Goal: Browse casually

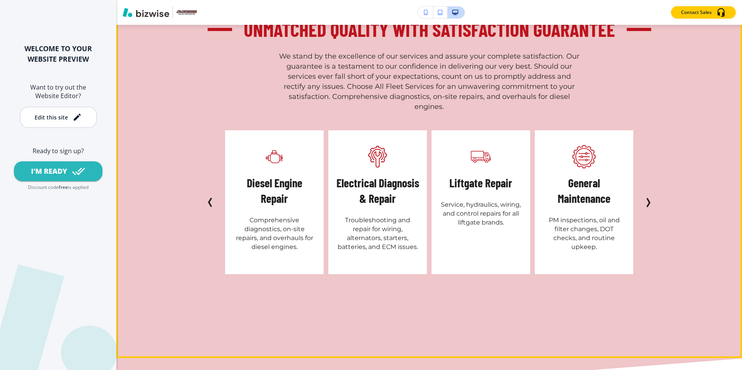
scroll to position [1941, 0]
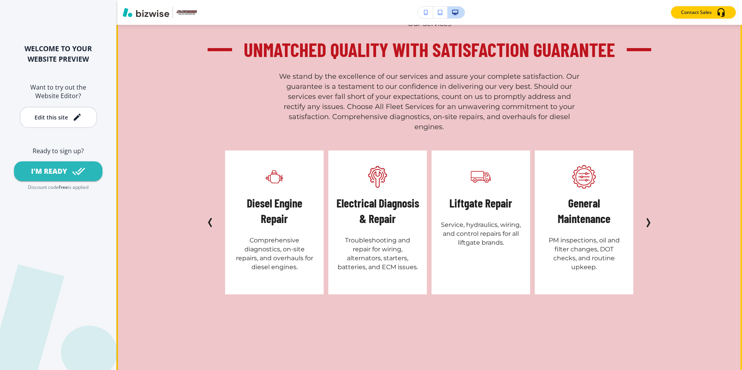
click at [644, 222] on icon "Next Slide" at bounding box center [648, 222] width 9 height 9
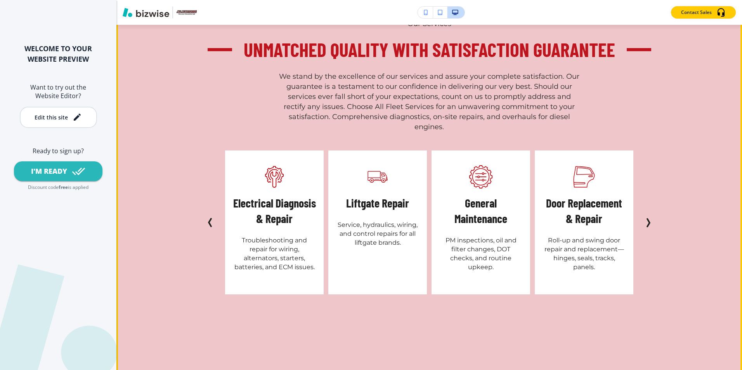
click at [644, 222] on icon "Next Slide" at bounding box center [648, 222] width 9 height 9
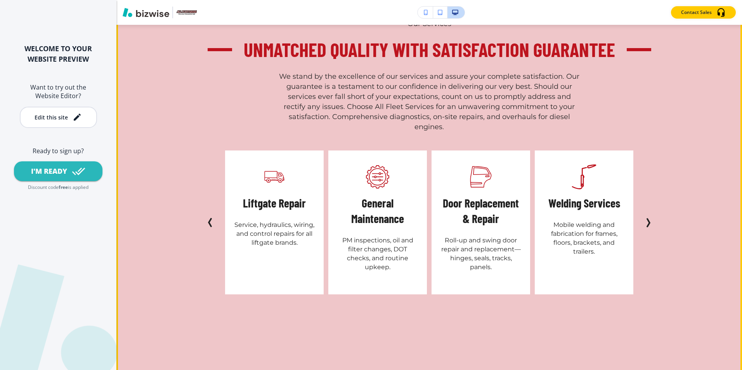
click at [644, 222] on icon "Next Slide" at bounding box center [648, 222] width 9 height 9
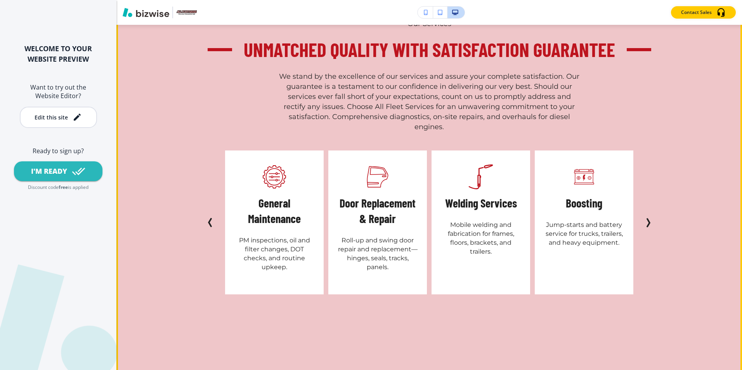
click at [644, 222] on icon "Next Slide" at bounding box center [648, 222] width 9 height 9
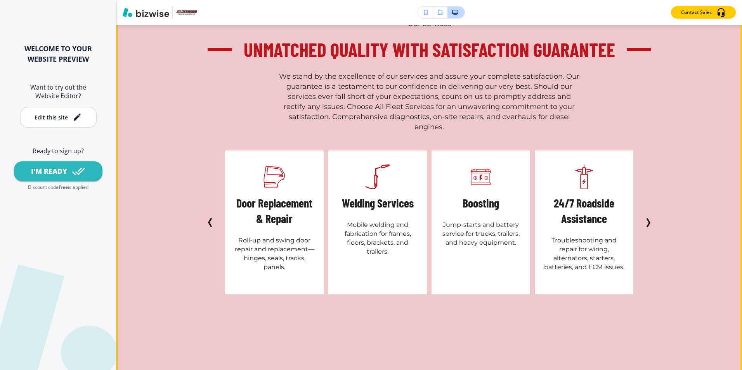
click at [644, 222] on icon "Next Slide" at bounding box center [648, 222] width 9 height 9
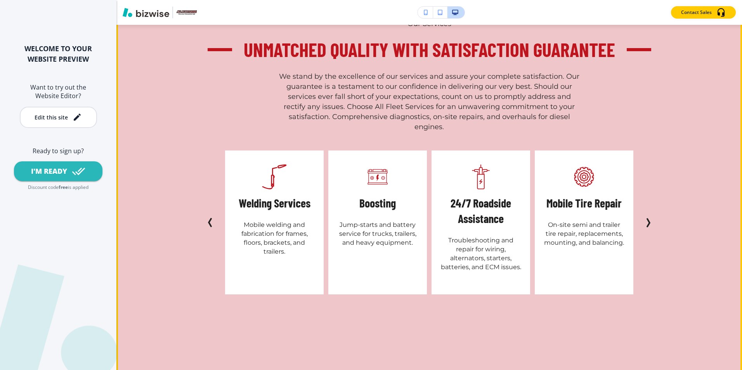
click at [644, 222] on icon "Next Slide" at bounding box center [648, 222] width 9 height 9
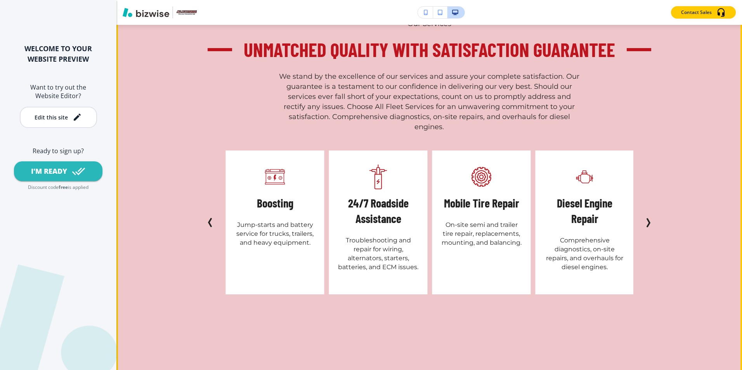
click at [644, 222] on icon "Next Slide" at bounding box center [648, 222] width 9 height 9
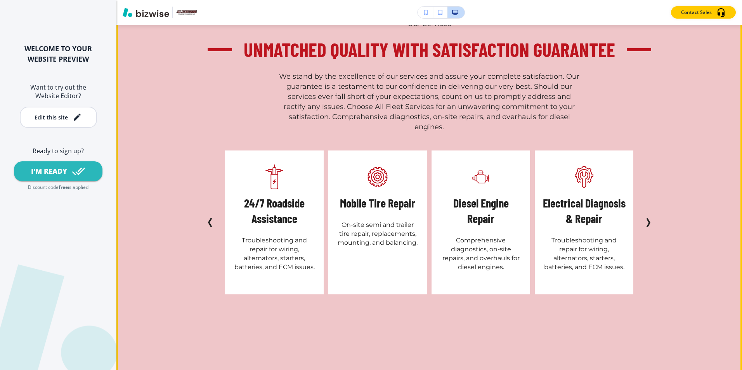
click at [644, 222] on icon "Next Slide" at bounding box center [648, 222] width 9 height 9
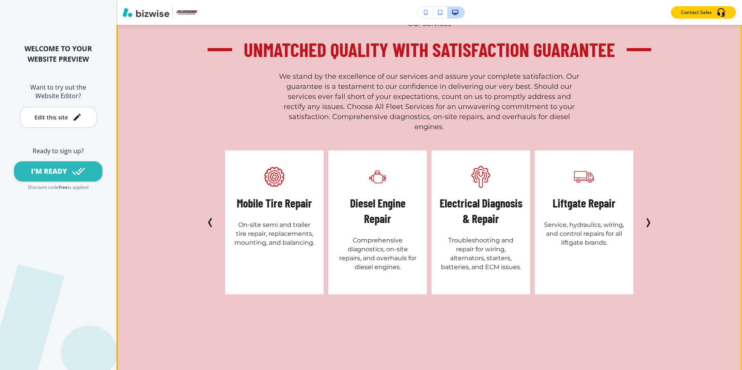
click at [644, 222] on icon "Next Slide" at bounding box center [648, 222] width 9 height 9
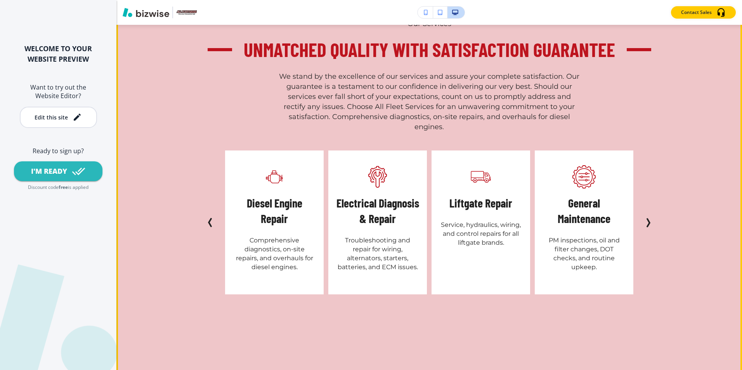
click at [644, 222] on icon "Next Slide" at bounding box center [648, 222] width 9 height 9
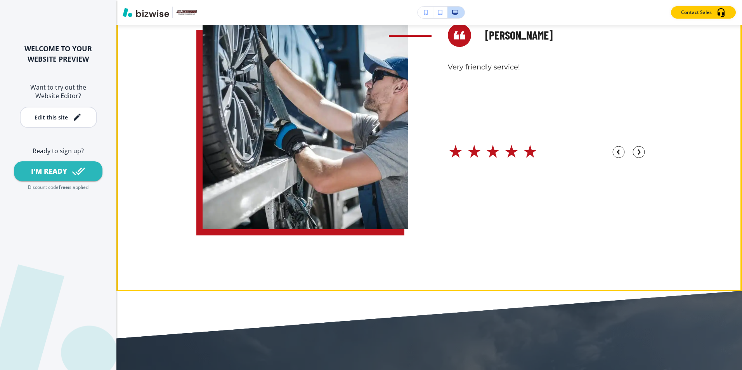
scroll to position [3261, 0]
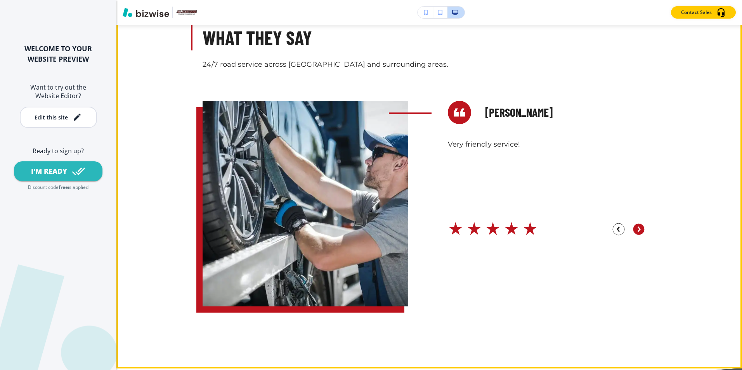
click at [635, 224] on circle "button" at bounding box center [639, 230] width 12 height 12
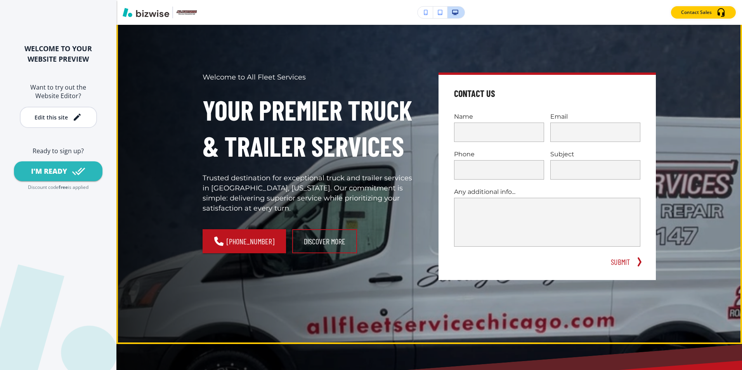
scroll to position [0, 0]
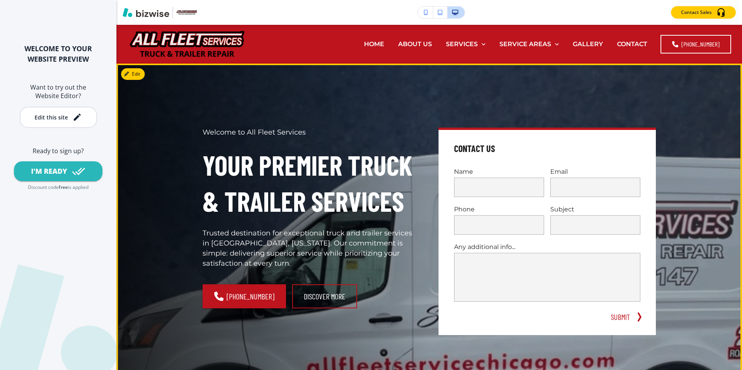
drag, startPoint x: 385, startPoint y: 124, endPoint x: 384, endPoint y: 104, distance: 20.2
